Goal: Task Accomplishment & Management: Manage account settings

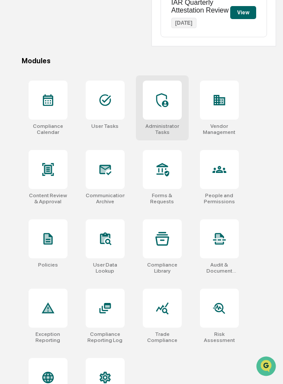
scroll to position [284, 0]
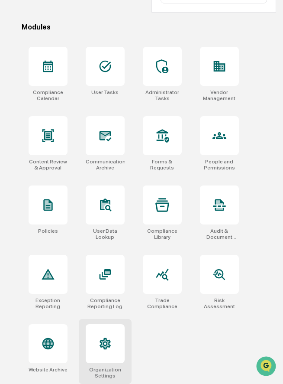
click at [96, 335] on div at bounding box center [105, 343] width 39 height 39
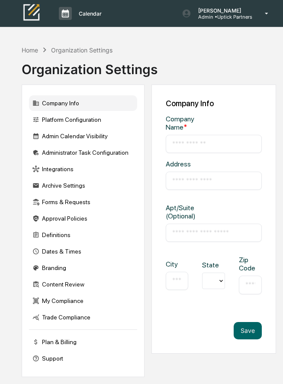
type input "**********"
type input "*****"
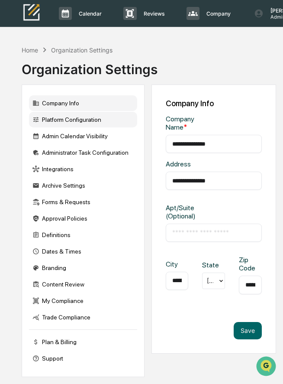
click at [93, 123] on div "Platform Configuration" at bounding box center [83, 120] width 108 height 16
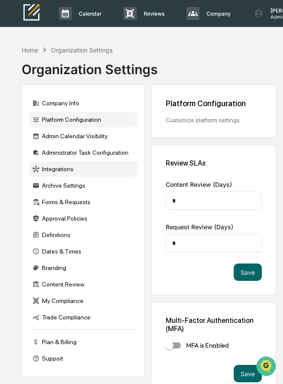
click at [75, 165] on div "Integrations" at bounding box center [83, 169] width 108 height 16
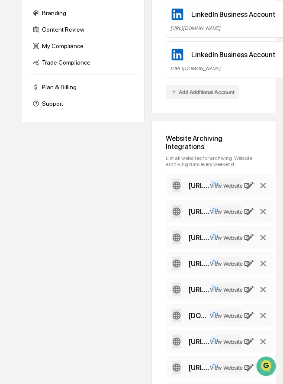
scroll to position [258, 0]
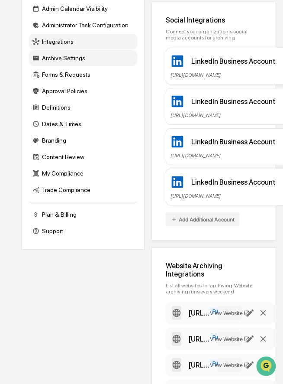
click at [74, 60] on div "Archive Settings" at bounding box center [83, 58] width 108 height 16
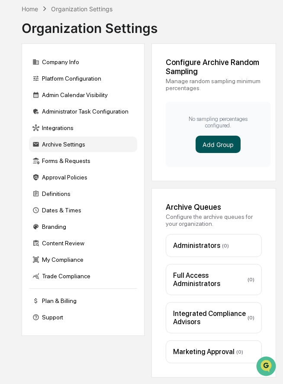
click at [213, 141] on button "Add Group" at bounding box center [218, 144] width 45 height 17
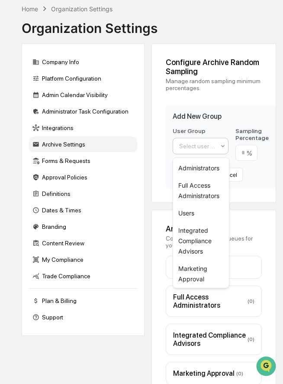
click at [203, 143] on div at bounding box center [197, 146] width 36 height 9
click at [195, 209] on div "Users" at bounding box center [201, 212] width 56 height 17
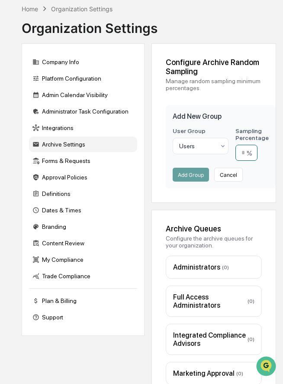
click at [243, 153] on input "number" at bounding box center [247, 153] width 22 height 16
type input "**"
click at [193, 175] on button "Add Group" at bounding box center [191, 175] width 36 height 14
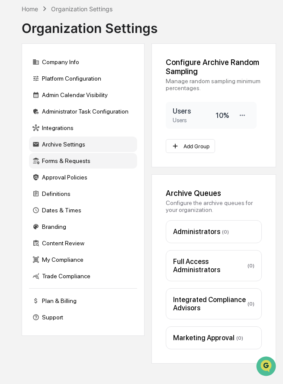
click at [102, 163] on div "Forms & Requests" at bounding box center [83, 161] width 108 height 16
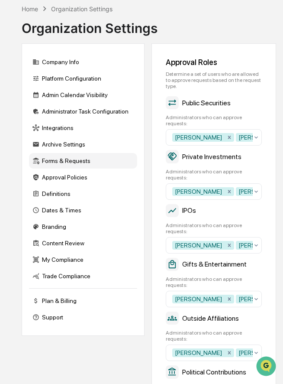
scroll to position [0, 0]
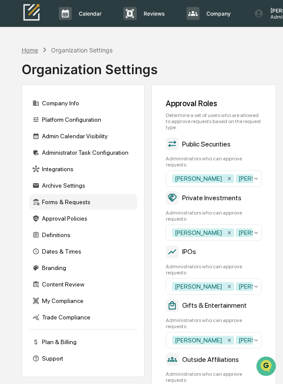
click at [32, 49] on div "Home" at bounding box center [30, 49] width 16 height 7
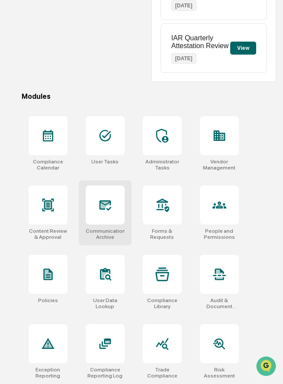
scroll to position [217, 0]
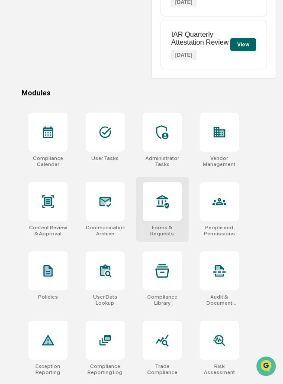
click at [156, 199] on icon at bounding box center [162, 201] width 14 height 14
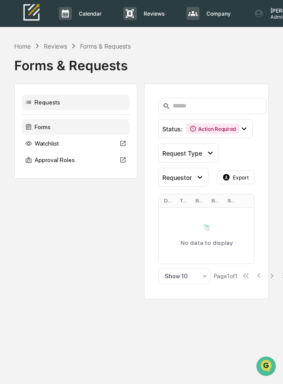
click at [78, 123] on div "Forms" at bounding box center [76, 127] width 108 height 16
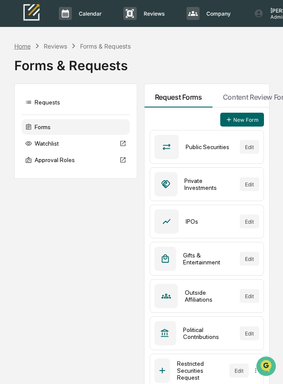
click at [23, 46] on div "Home" at bounding box center [22, 45] width 16 height 7
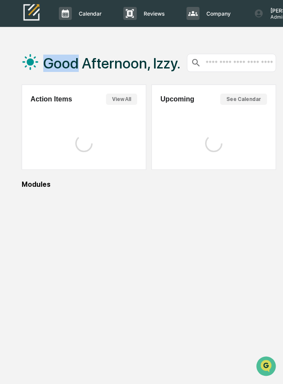
click at [23, 46] on div "Good Afternoon, Izzy." at bounding box center [101, 62] width 159 height 43
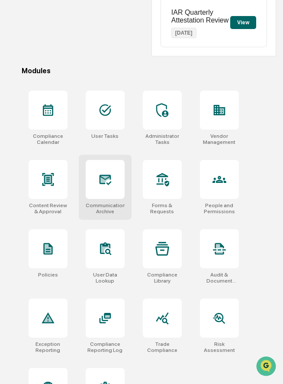
scroll to position [237, 0]
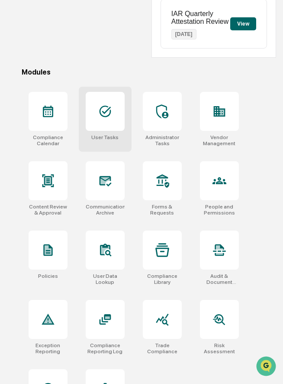
click at [109, 131] on div at bounding box center [105, 111] width 39 height 39
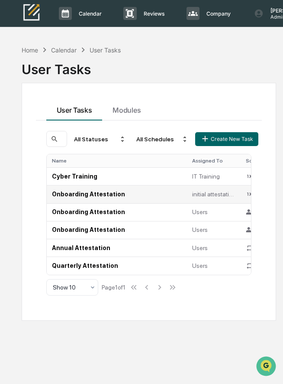
click at [67, 196] on td "Onboarding Attestation" at bounding box center [117, 194] width 140 height 18
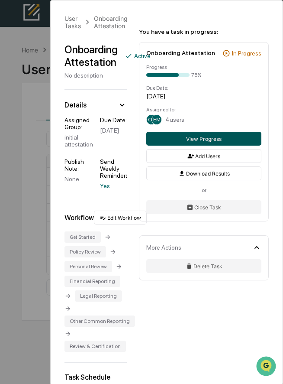
click at [178, 139] on button "View Progress" at bounding box center [203, 139] width 115 height 14
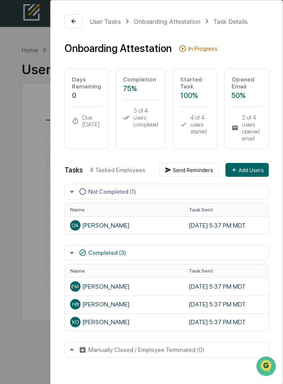
scroll to position [0, 3]
click at [29, 130] on div "User Tasks Onboarding Attestation Task Details Onboarding Attestation In Progre…" at bounding box center [141, 192] width 283 height 384
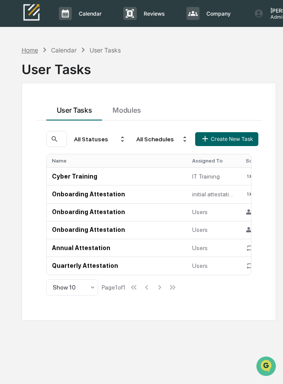
click at [30, 51] on div "Home" at bounding box center [30, 49] width 16 height 7
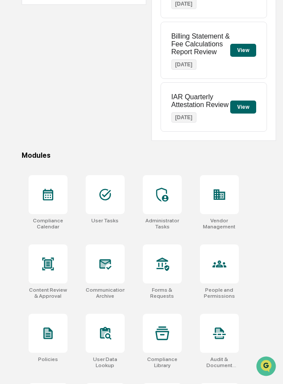
scroll to position [216, 0]
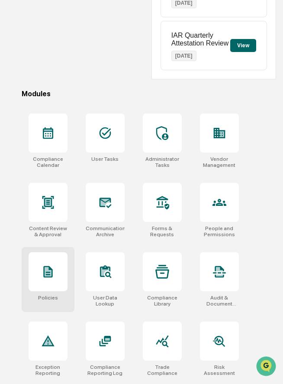
click at [56, 269] on div at bounding box center [48, 271] width 39 height 39
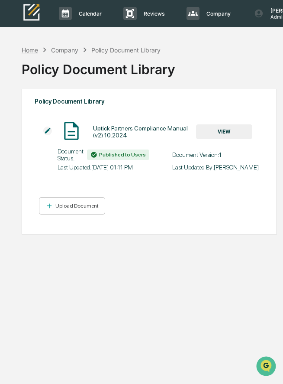
click at [27, 51] on div "Home" at bounding box center [30, 49] width 16 height 7
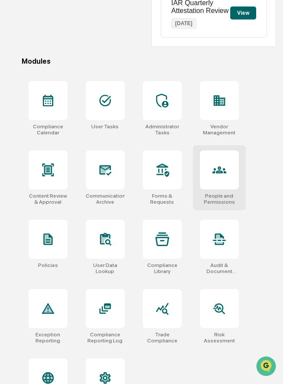
scroll to position [252, 0]
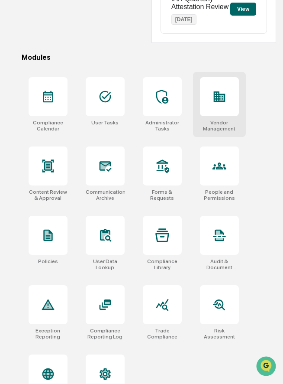
click at [222, 112] on div at bounding box center [219, 96] width 39 height 39
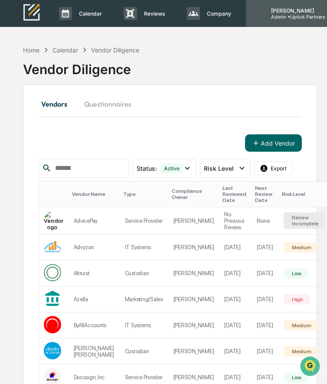
click at [283, 14] on p "Admin • Uptick Partners" at bounding box center [294, 17] width 61 height 6
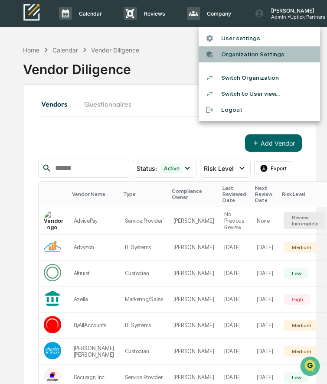
click at [256, 54] on li "Organization Settings" at bounding box center [258, 54] width 121 height 16
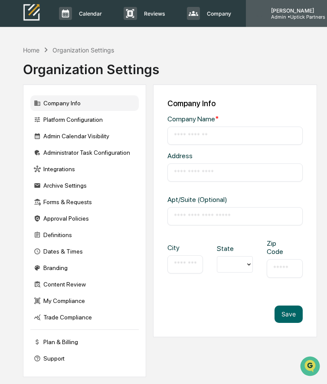
type input "**********"
type input "*****"
click at [283, 14] on p "Admin • Uptick Partners" at bounding box center [294, 17] width 61 height 6
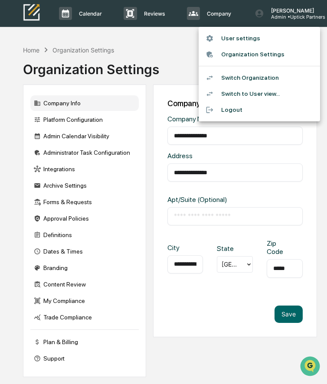
click at [267, 78] on li "Switch Organization" at bounding box center [258, 78] width 121 height 16
